Goal: Transaction & Acquisition: Obtain resource

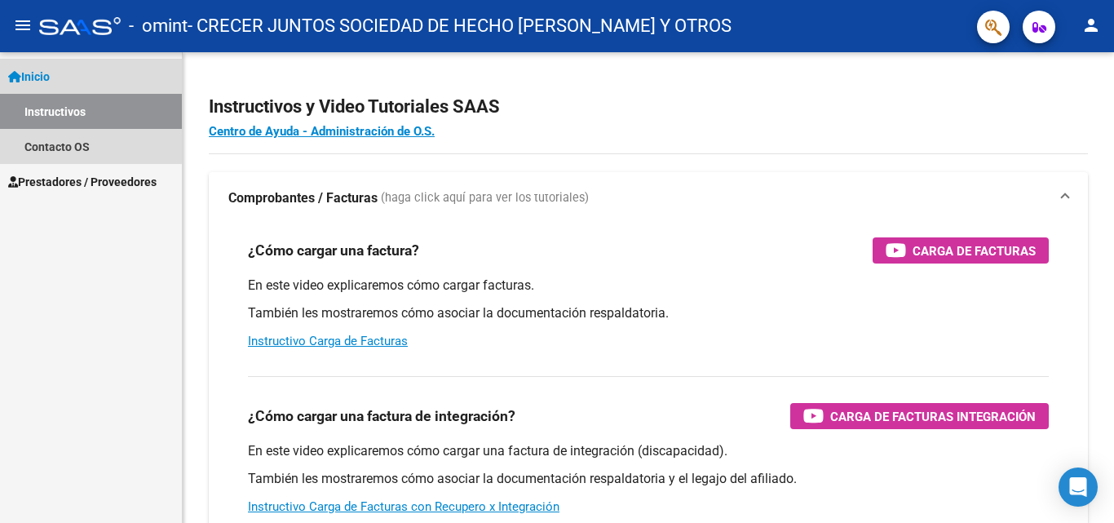
click at [42, 74] on span "Inicio" at bounding box center [29, 77] width 42 height 18
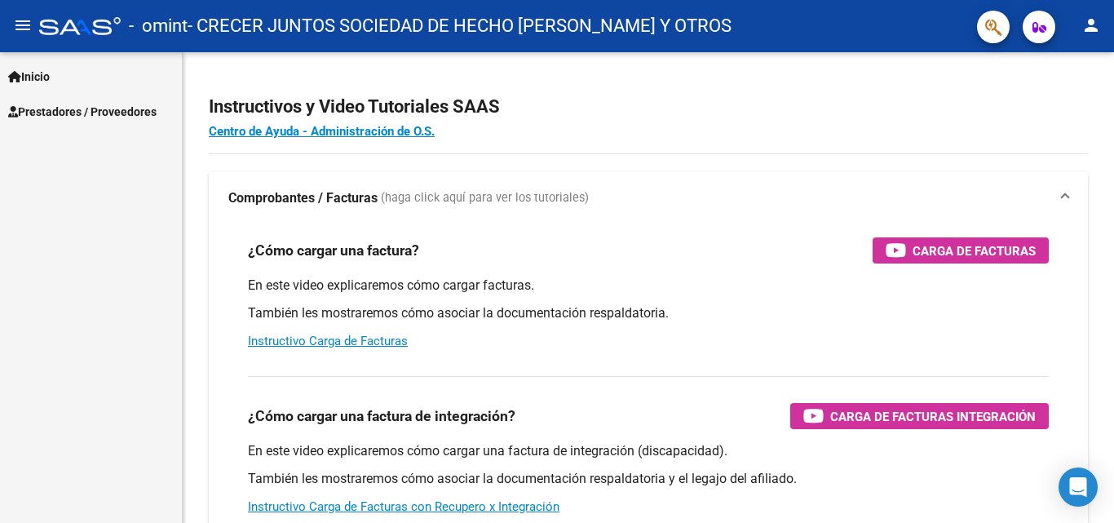
click at [51, 115] on span "Prestadores / Proveedores" at bounding box center [82, 112] width 148 height 18
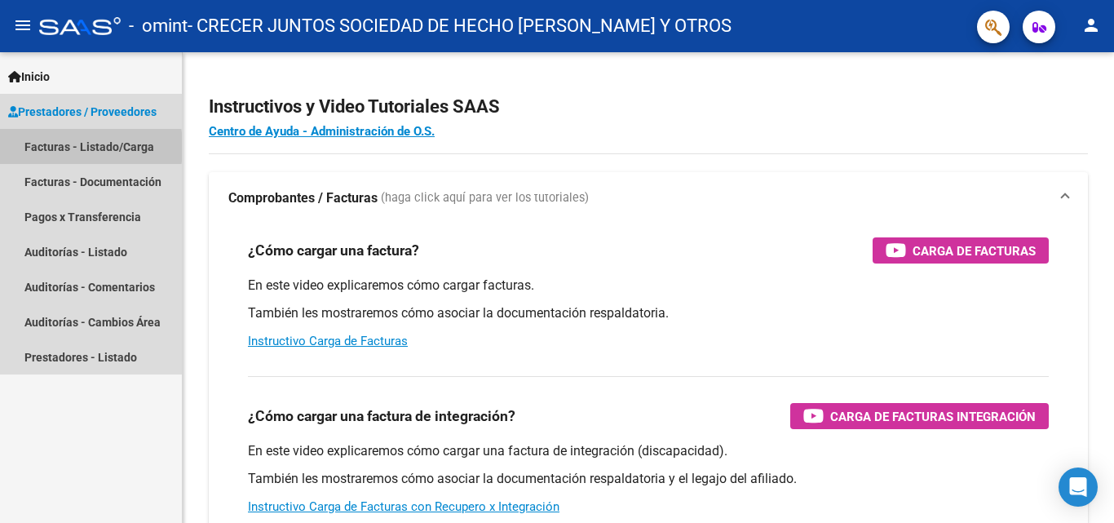
click at [45, 147] on link "Facturas - Listado/Carga" at bounding box center [91, 146] width 182 height 35
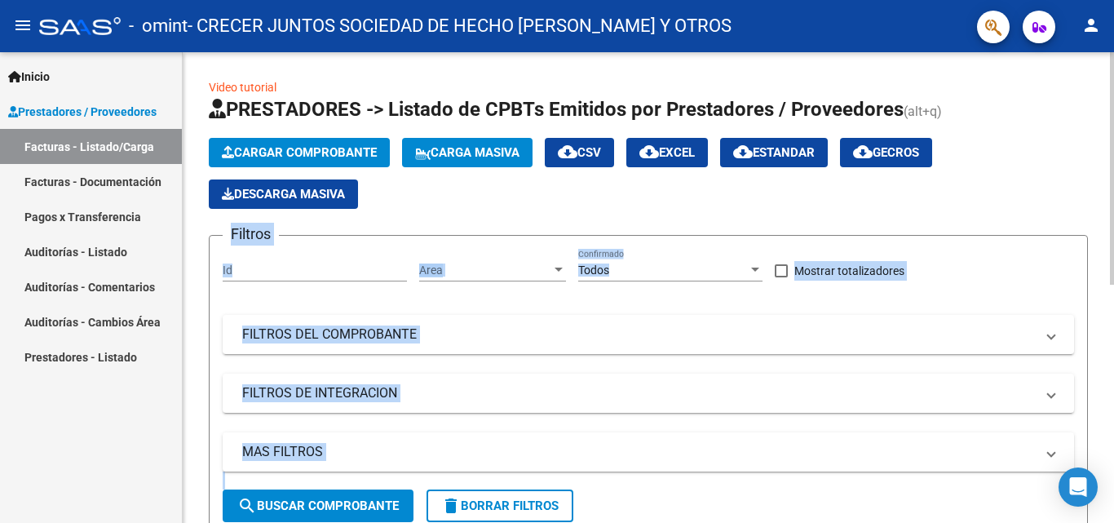
drag, startPoint x: 1110, startPoint y: 180, endPoint x: 1114, endPoint y: 299, distance: 118.4
click at [1114, 299] on div "Video tutorial PRESTADORES -> Listado de CPBTs Emitidos por Prestadores / Prove…" at bounding box center [651, 522] width 936 height 941
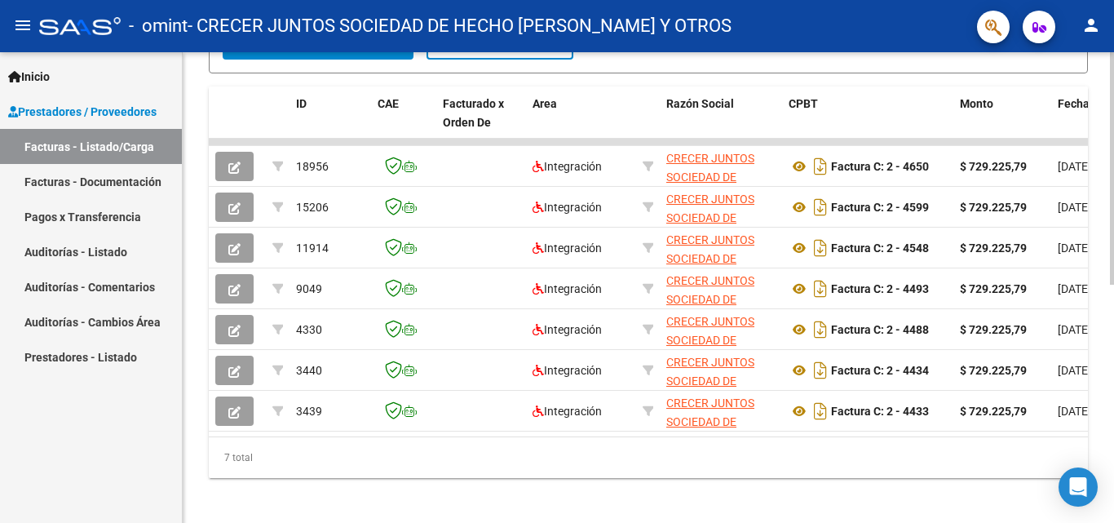
scroll to position [466, 0]
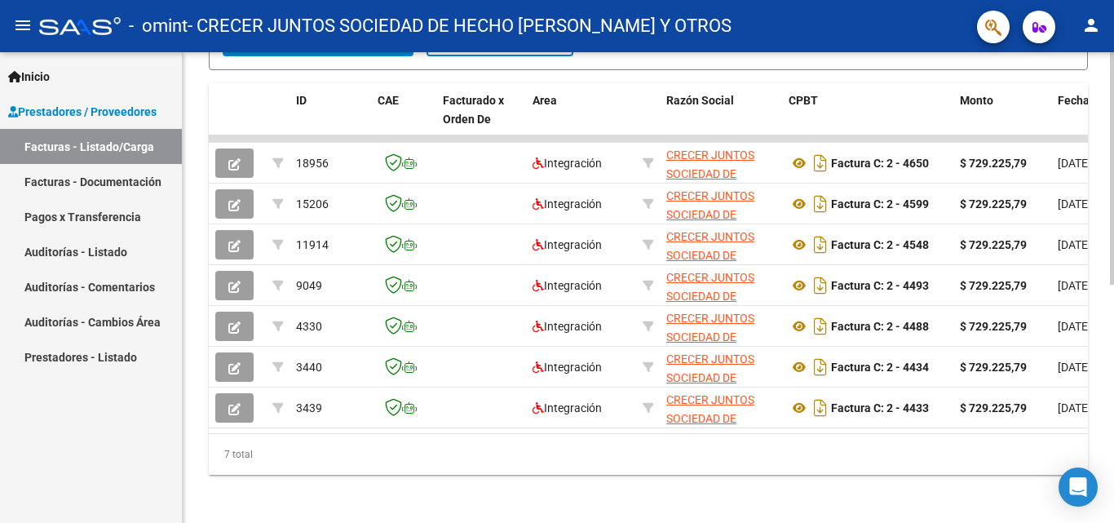
click at [1110, 374] on div "Video tutorial PRESTADORES -> Listado de CPBTs Emitidos por Prestadores / Prove…" at bounding box center [651, 56] width 936 height 941
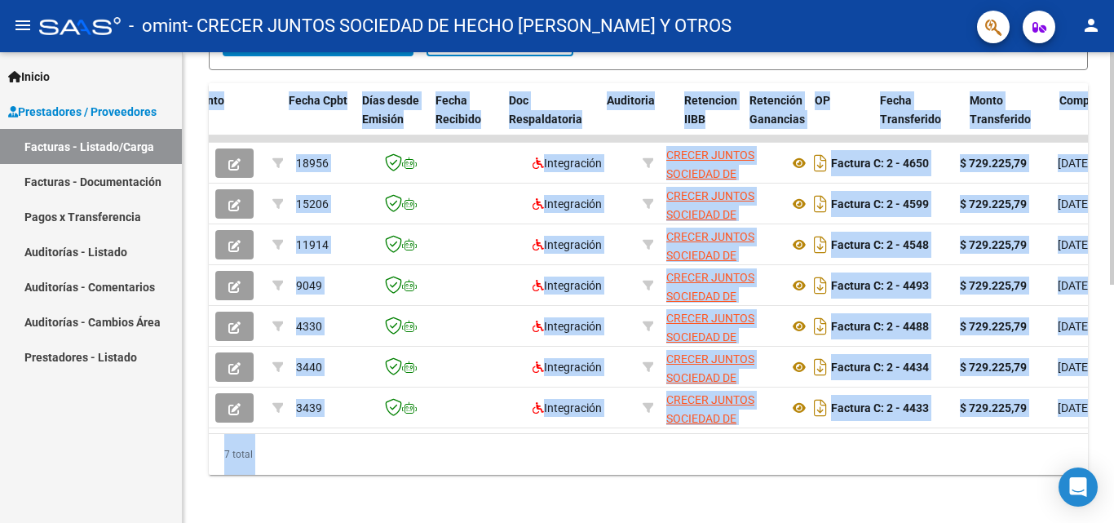
scroll to position [0, 769]
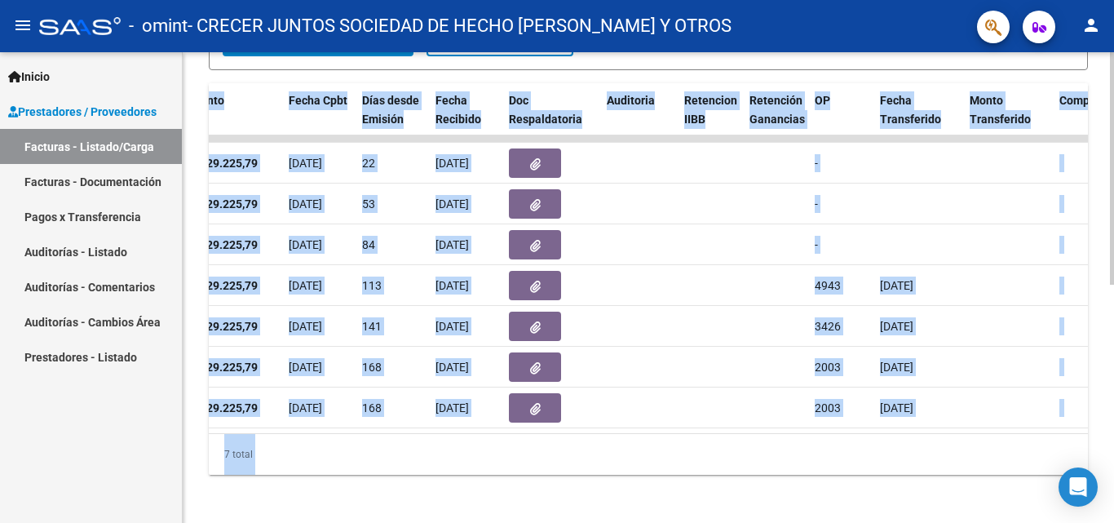
click at [858, 464] on div "7 total" at bounding box center [648, 454] width 879 height 41
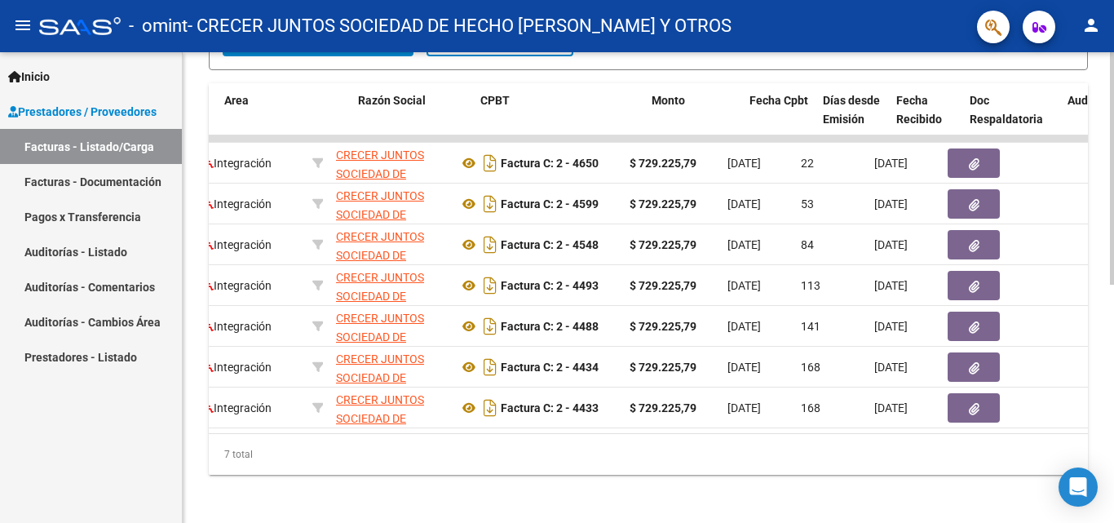
scroll to position [0, 308]
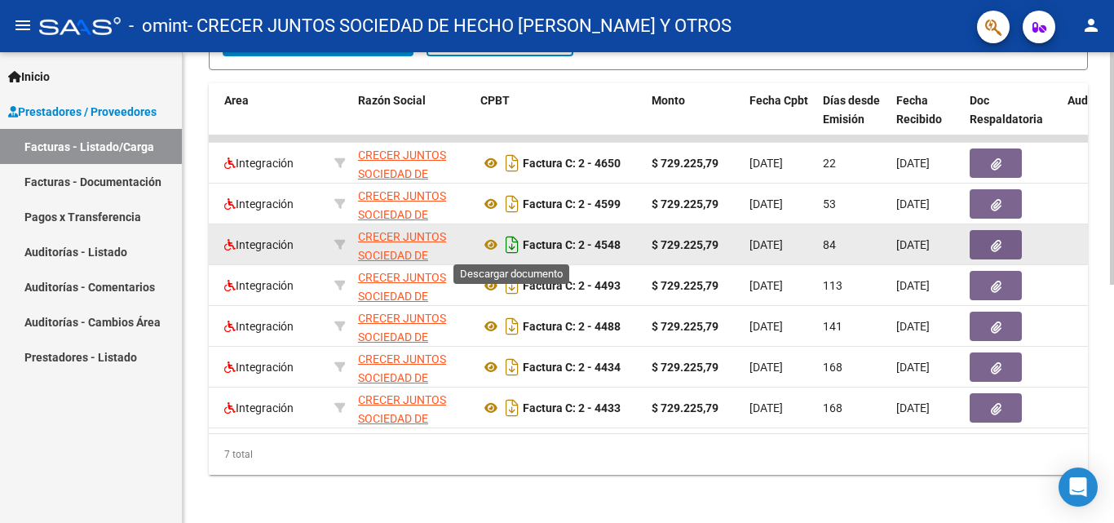
click at [507, 243] on icon "Descargar documento" at bounding box center [512, 245] width 21 height 26
